Goal: Task Accomplishment & Management: Manage account settings

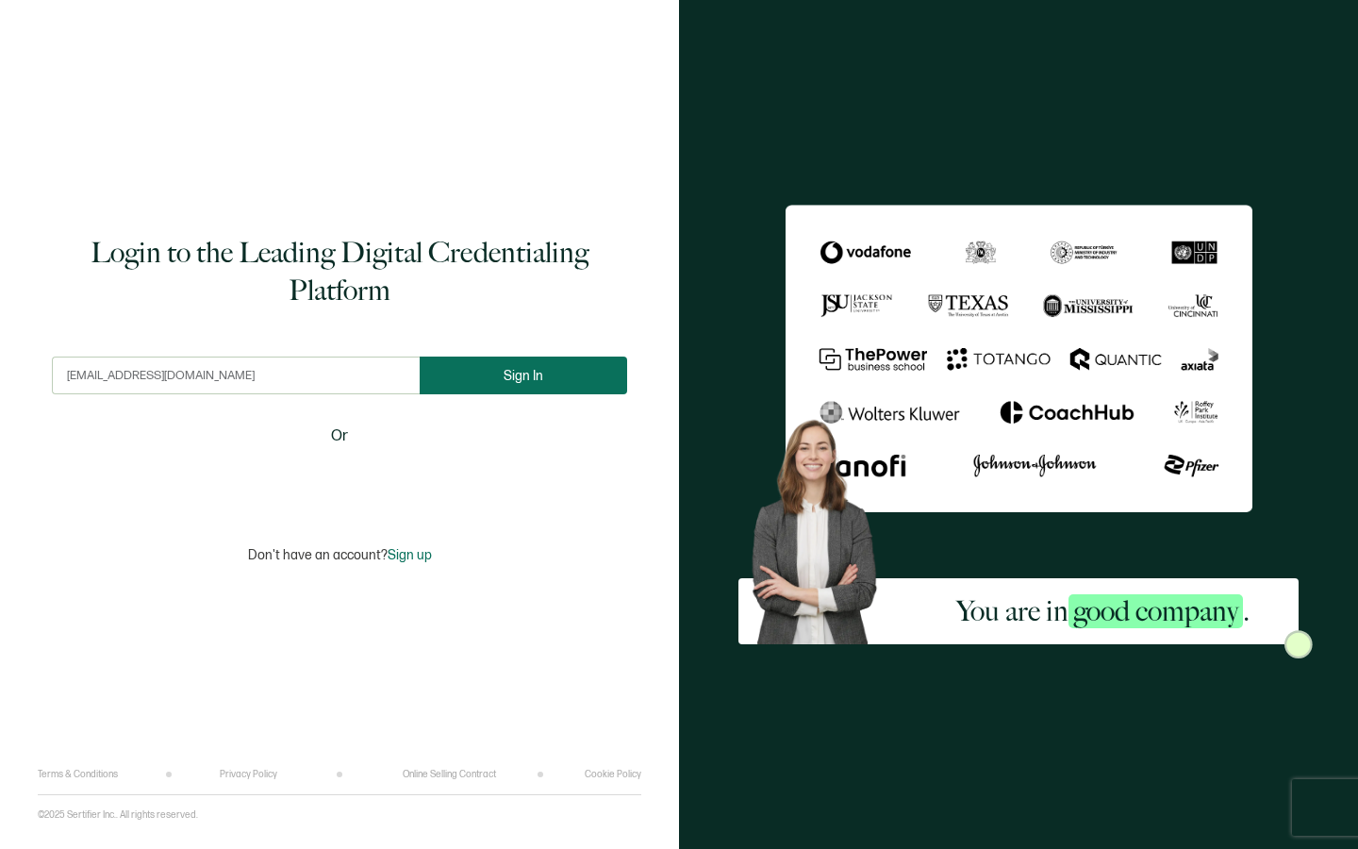
click at [543, 388] on button "Sign In" at bounding box center [523, 376] width 207 height 38
click at [585, 358] on button "Sign In" at bounding box center [523, 376] width 207 height 38
click at [583, 373] on button "Sign In" at bounding box center [523, 376] width 207 height 38
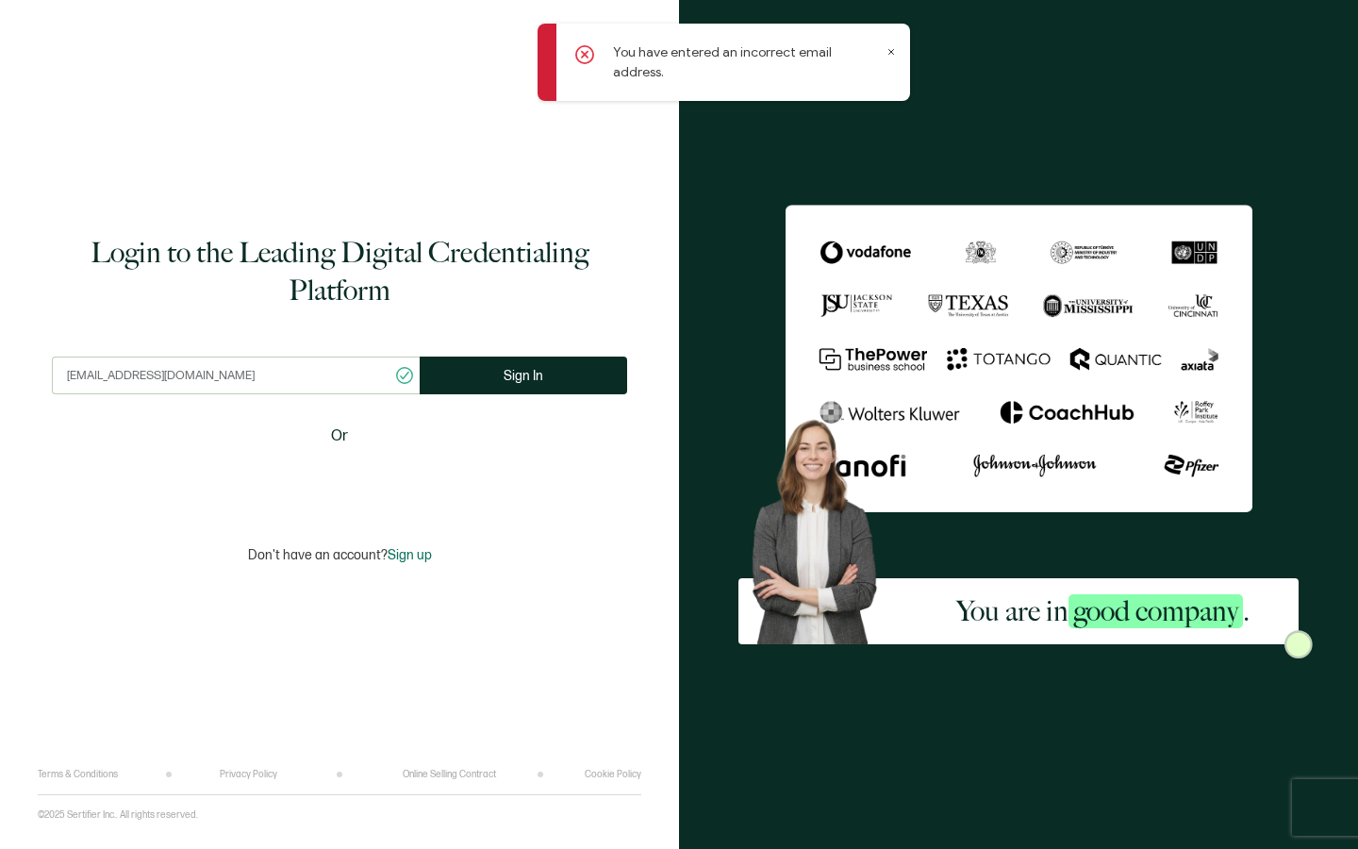
drag, startPoint x: 372, startPoint y: 378, endPoint x: 97, endPoint y: 374, distance: 274.5
click at [98, 374] on input "info@brillianceadvancebeautyeducation.com" at bounding box center [236, 376] width 368 height 38
type input "info@brillianceadvancedbeautyeducation.com"
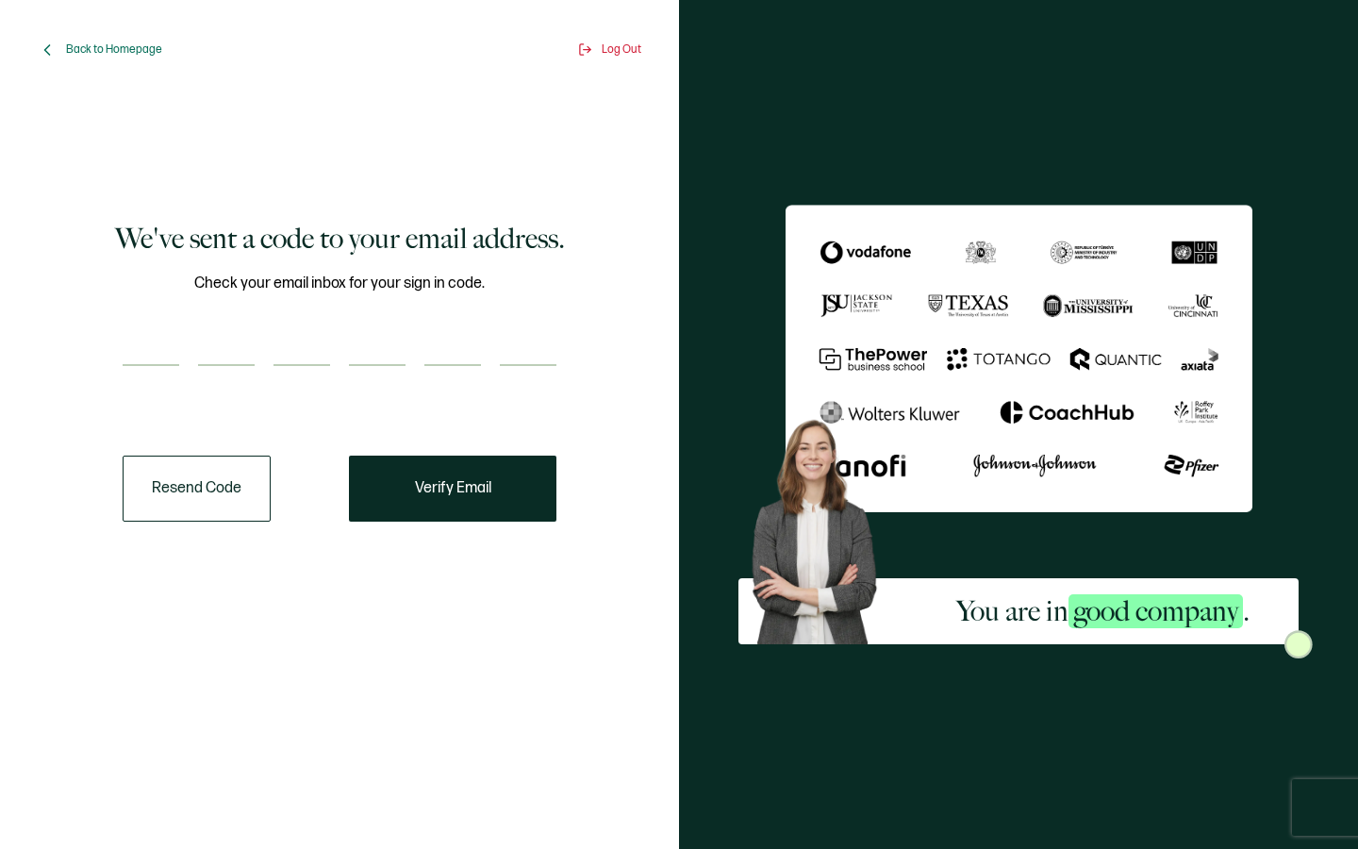
click at [152, 338] on input "number" at bounding box center [151, 347] width 57 height 38
type input "7"
type input "6"
type input "5"
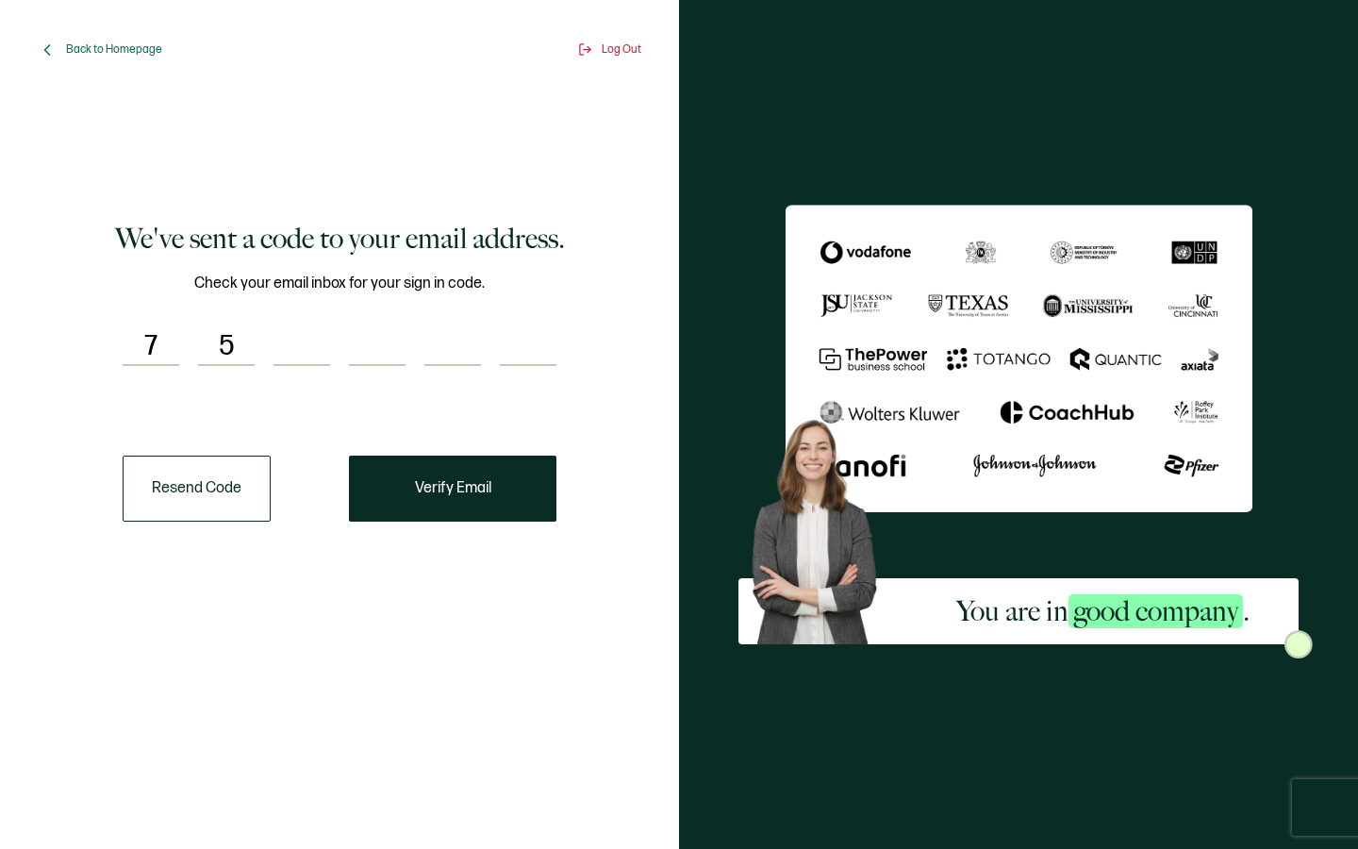
type input "3"
type input "9"
type input "5"
type input "4"
